Goal: Check status: Check status

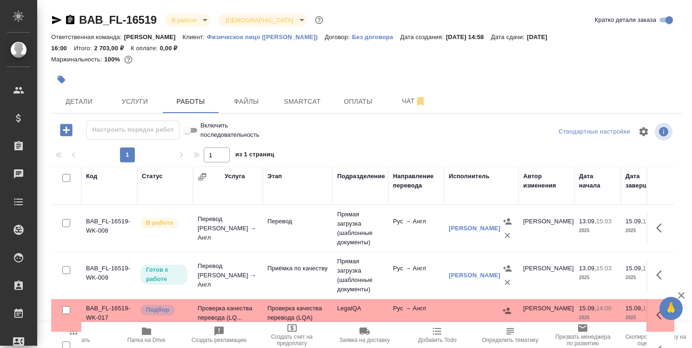
scroll to position [52, 0]
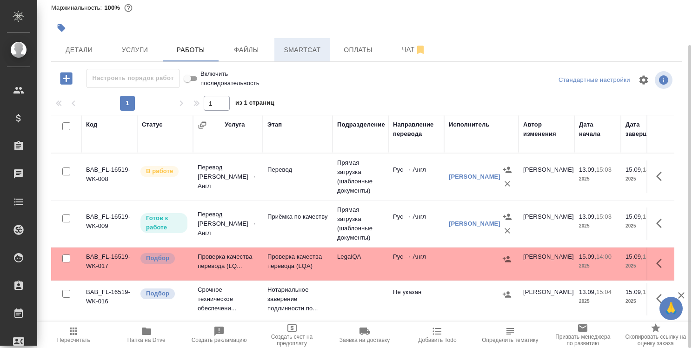
click at [310, 48] on span "Smartcat" at bounding box center [302, 50] width 45 height 12
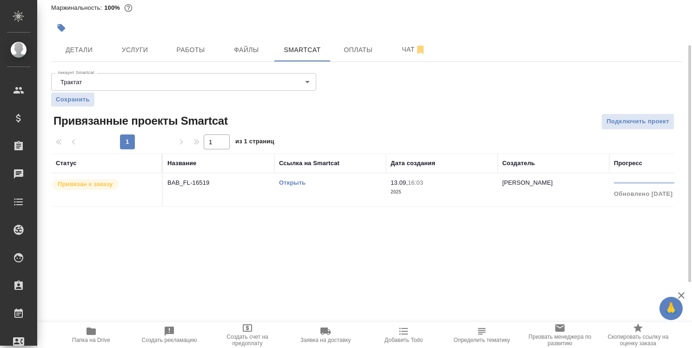
click at [301, 183] on link "Открыть" at bounding box center [292, 182] width 26 height 7
click at [91, 51] on span "Детали" at bounding box center [79, 50] width 45 height 12
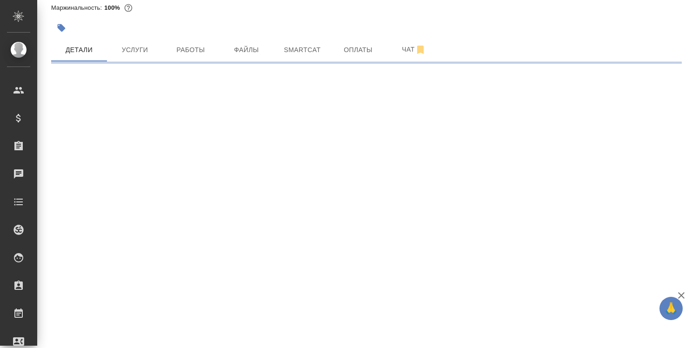
select select "RU"
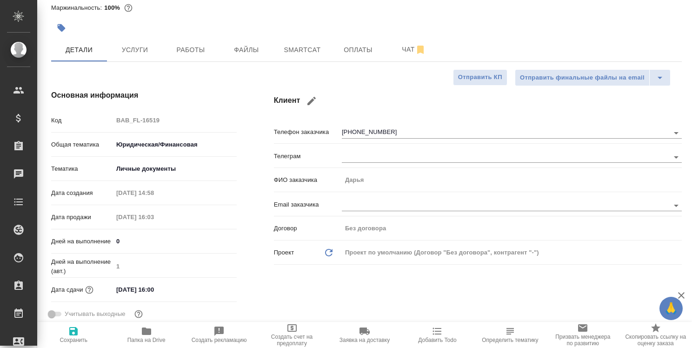
type textarea "x"
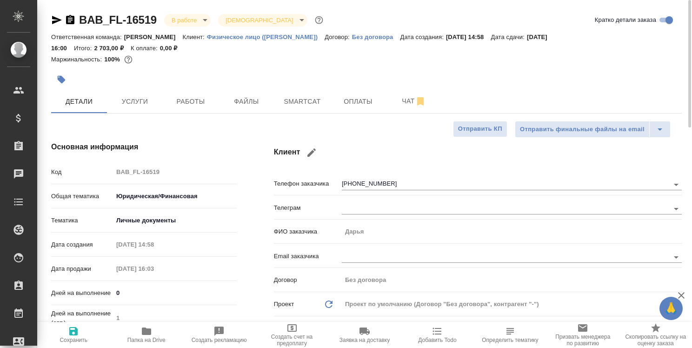
type textarea "x"
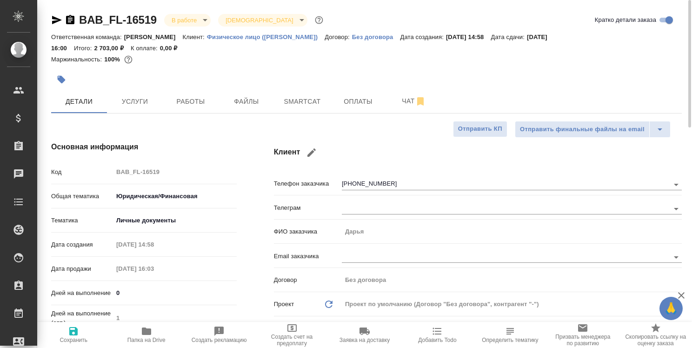
type textarea "x"
